Goal: Information Seeking & Learning: Learn about a topic

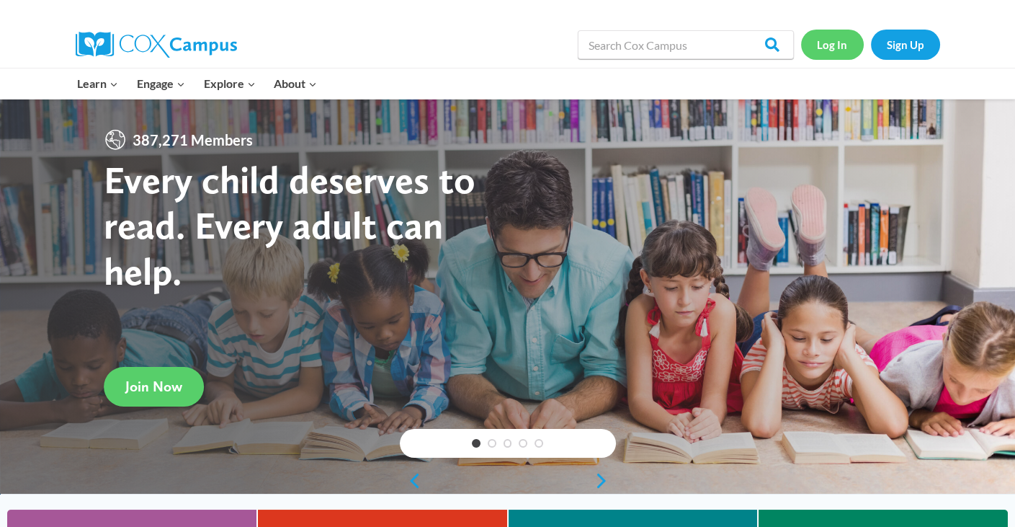
click at [845, 43] on link "Log In" at bounding box center [832, 45] width 63 height 30
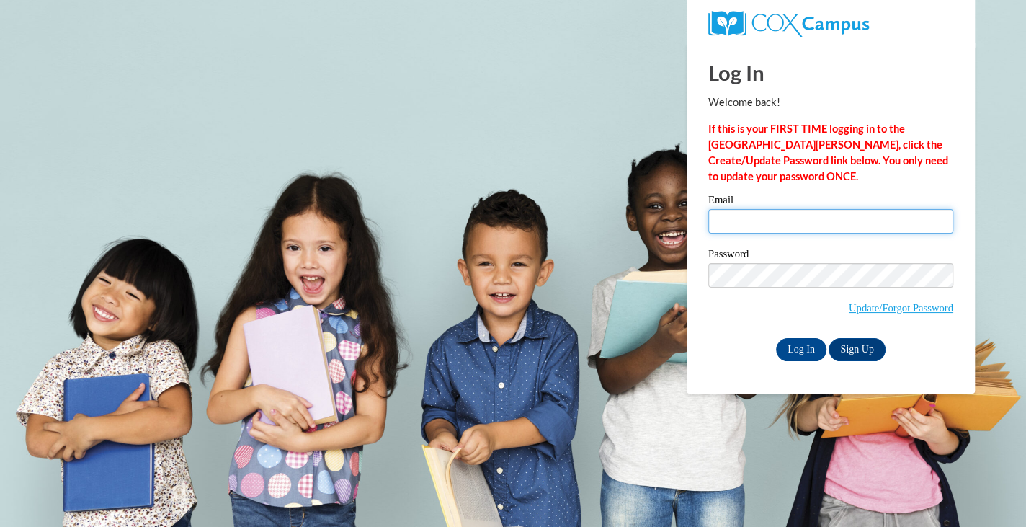
click at [745, 221] on input "Email" at bounding box center [830, 221] width 245 height 25
type input "ctadrzak@daltonstate.edu"
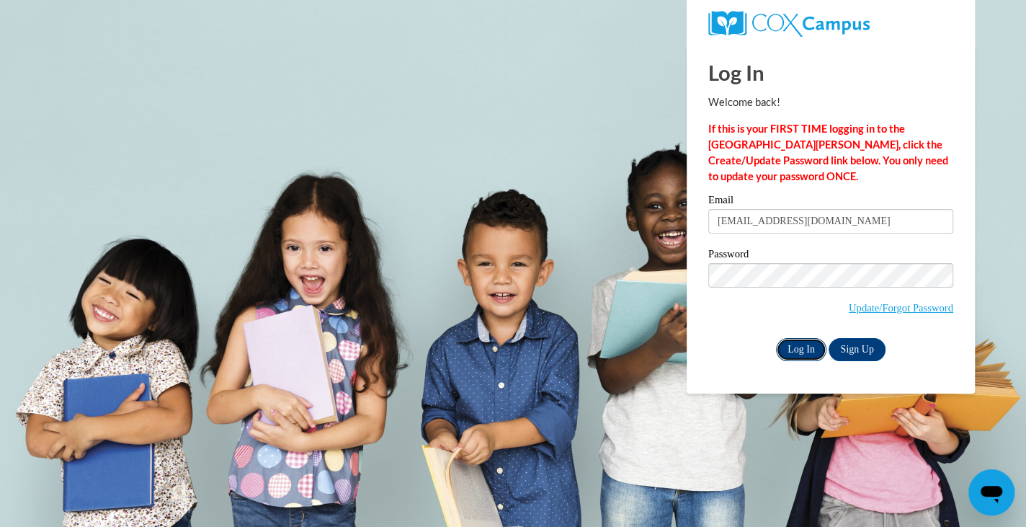
click at [786, 341] on input "Log In" at bounding box center [801, 349] width 50 height 23
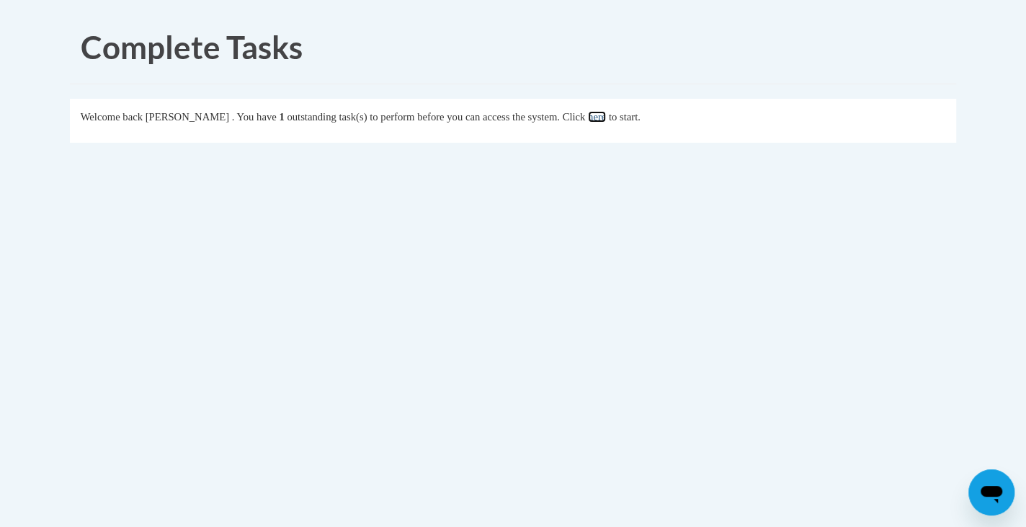
click at [606, 114] on link "here" at bounding box center [597, 117] width 18 height 12
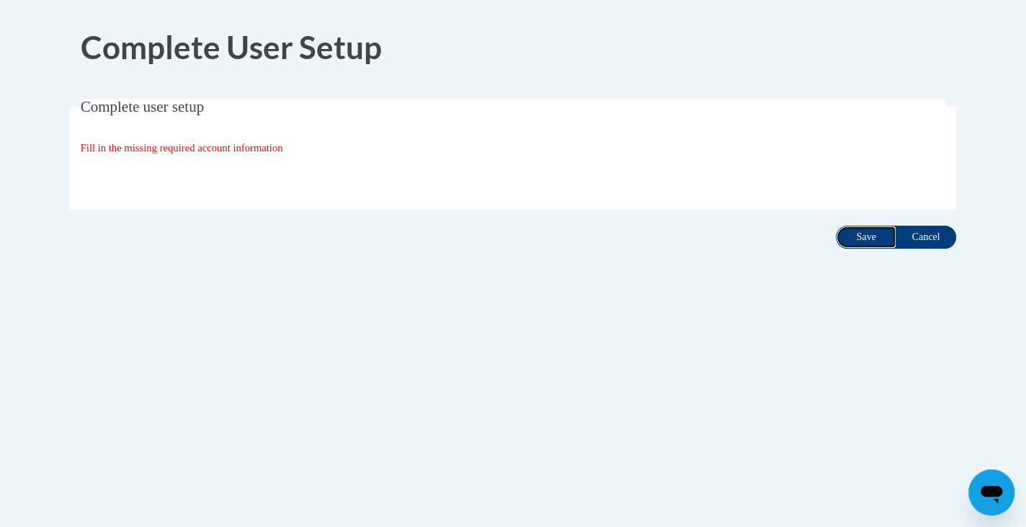
click at [844, 236] on input "Save" at bounding box center [866, 237] width 61 height 23
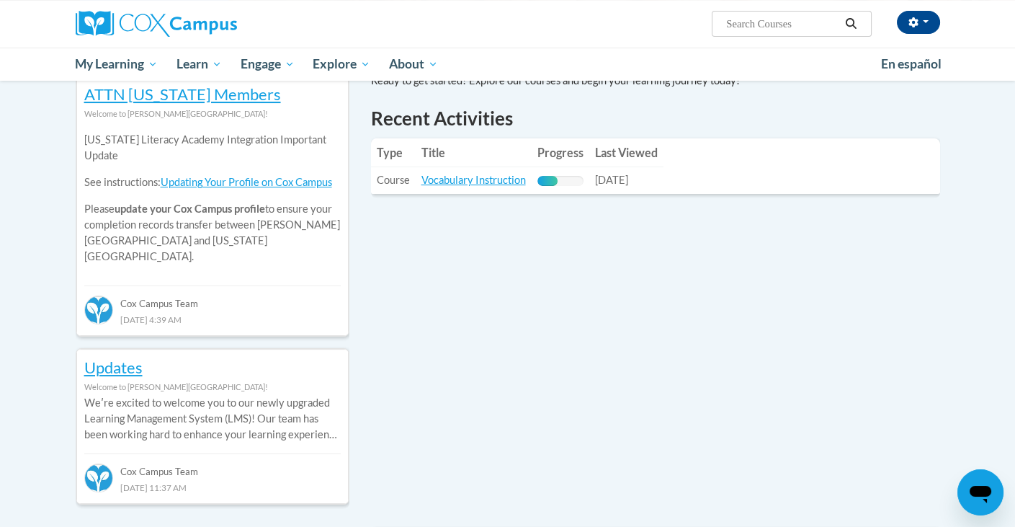
scroll to position [506, 0]
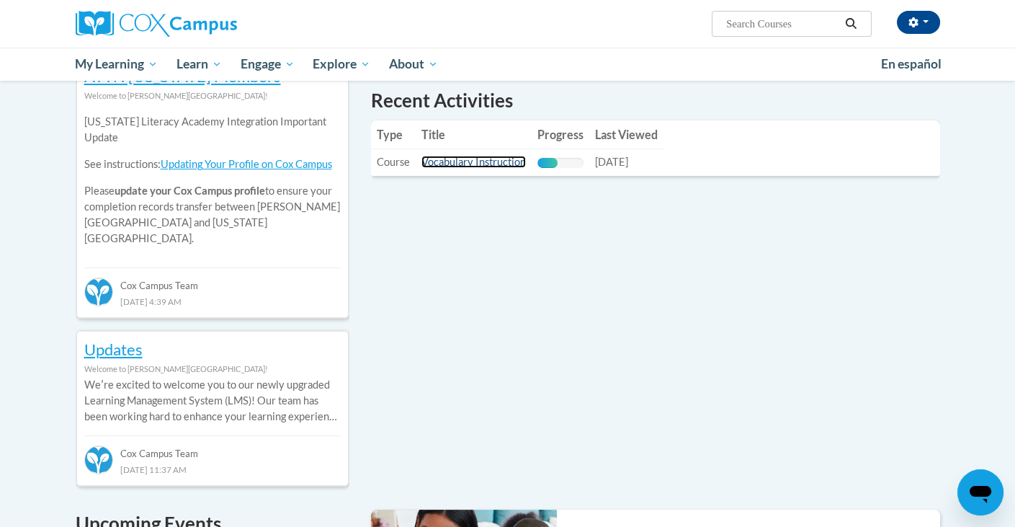
click at [471, 160] on link "Vocabulary Instruction" at bounding box center [474, 162] width 104 height 12
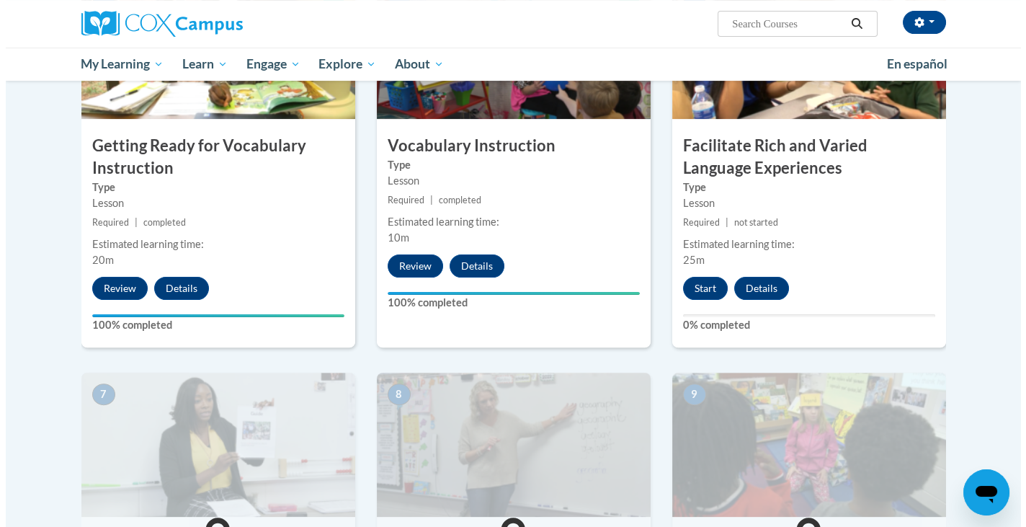
scroll to position [815, 0]
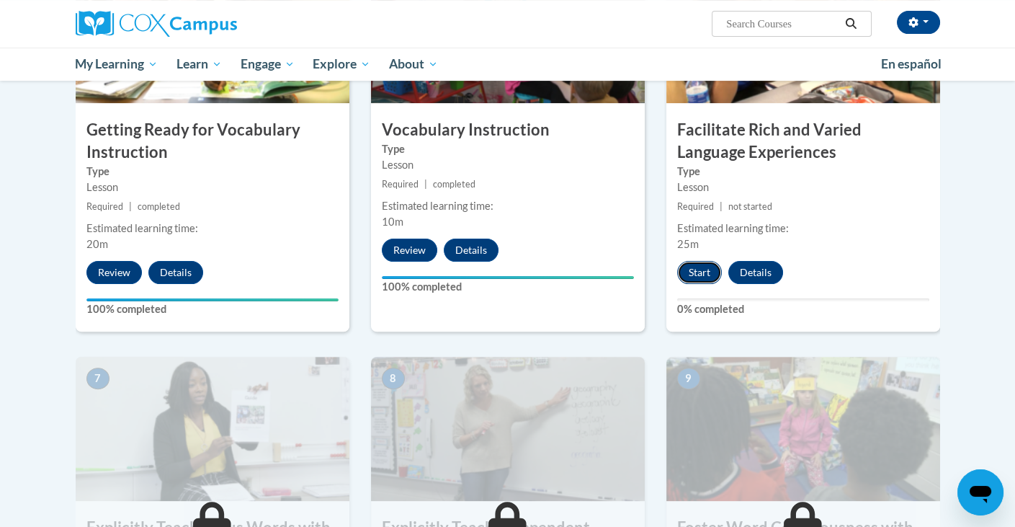
click at [695, 271] on button "Start" at bounding box center [699, 272] width 45 height 23
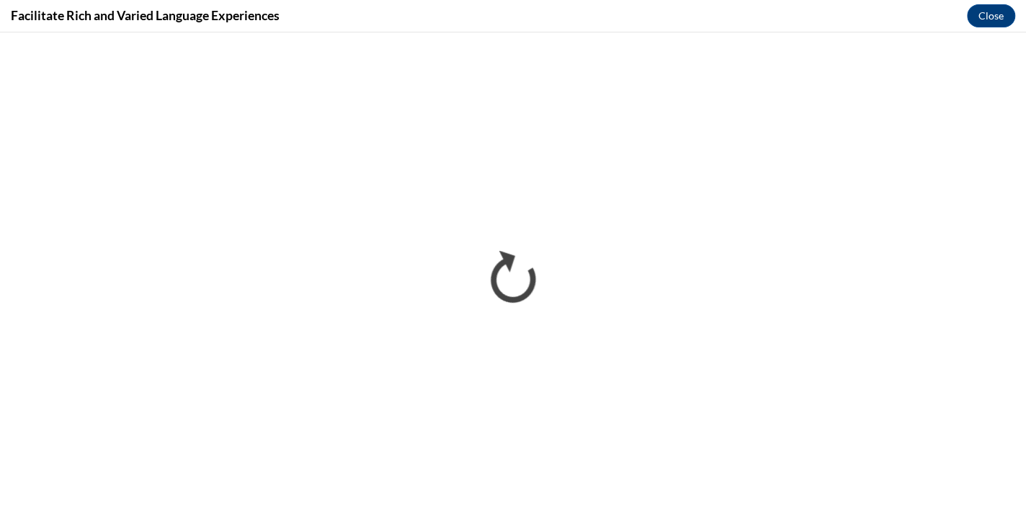
scroll to position [0, 0]
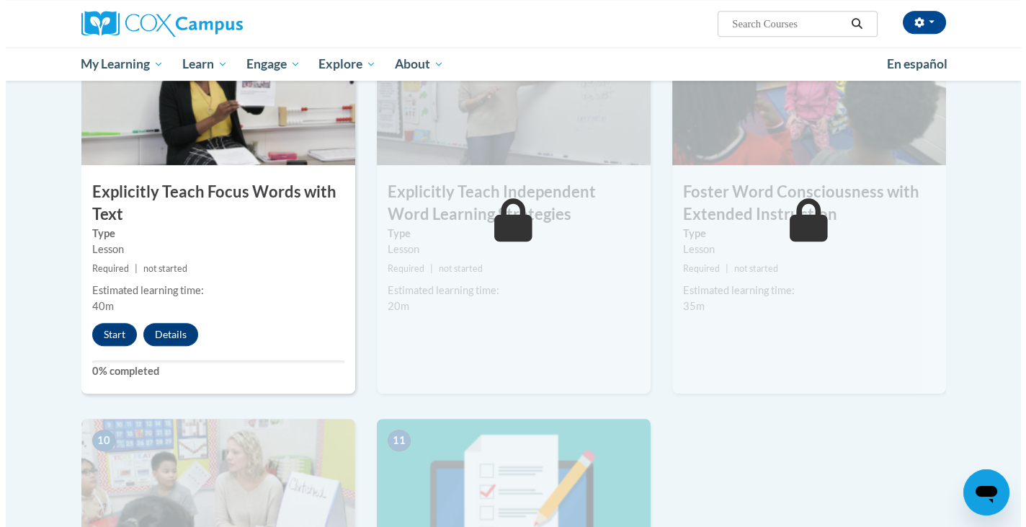
scroll to position [1159, 0]
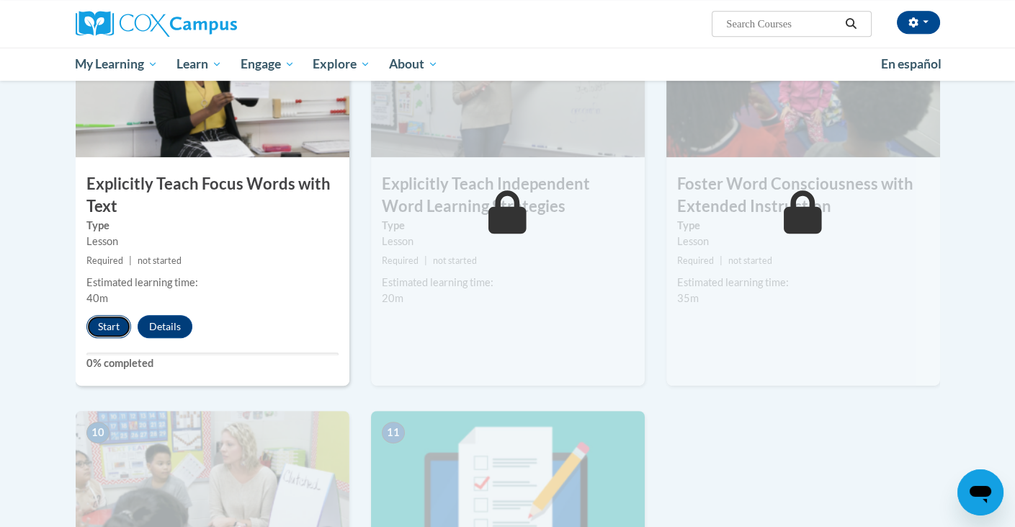
click at [97, 328] on button "Start" at bounding box center [108, 326] width 45 height 23
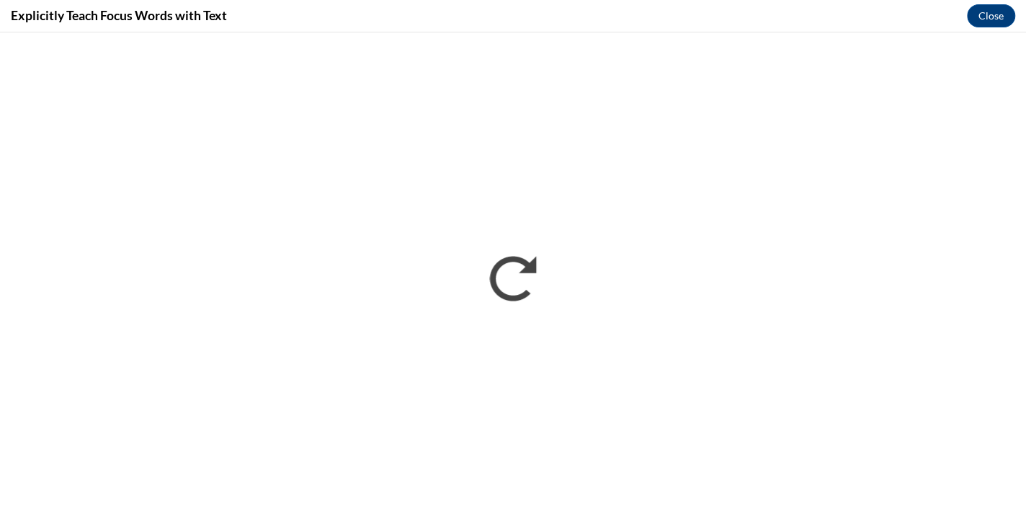
scroll to position [0, 0]
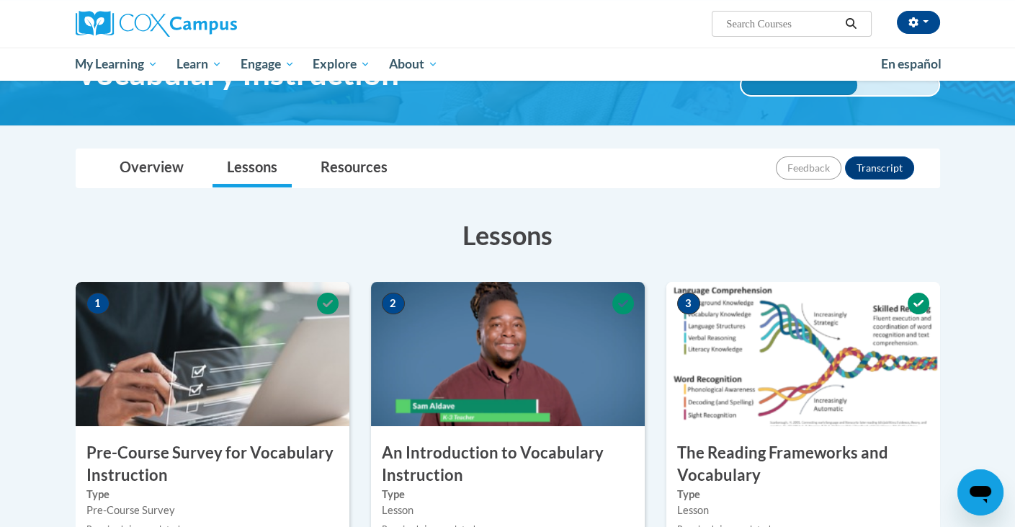
scroll to position [97, 0]
